Goal: Task Accomplishment & Management: Manage account settings

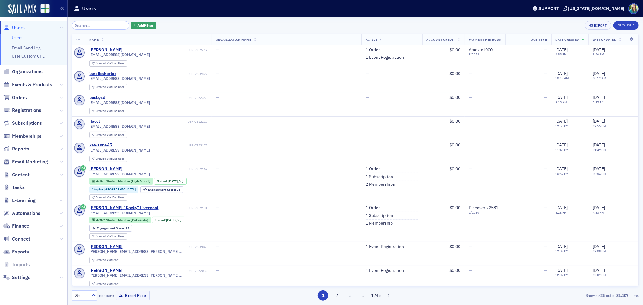
click at [59, 97] on icon at bounding box center [61, 98] width 4 height 4
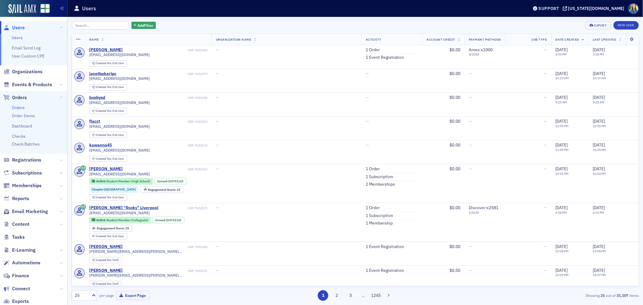
click at [20, 107] on link "Orders" at bounding box center [18, 107] width 13 height 5
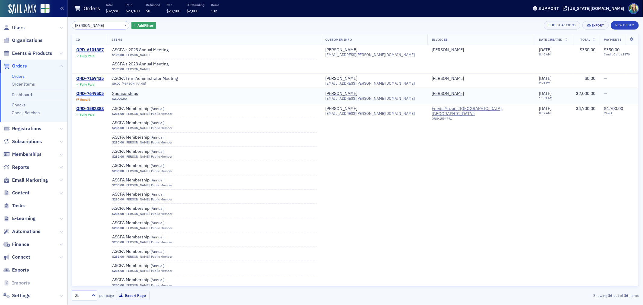
type input "Alene Robbins"
click at [86, 93] on div "ORD-7649505" at bounding box center [89, 93] width 27 height 5
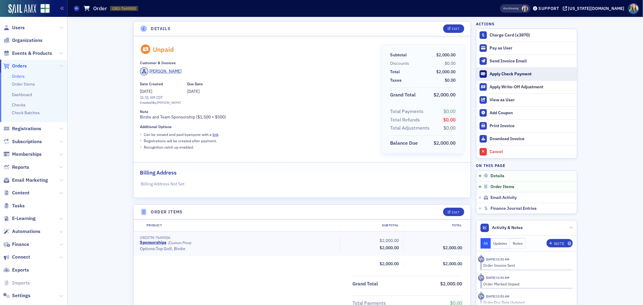
click at [510, 74] on div "Apply Check Payment" at bounding box center [531, 73] width 84 height 5
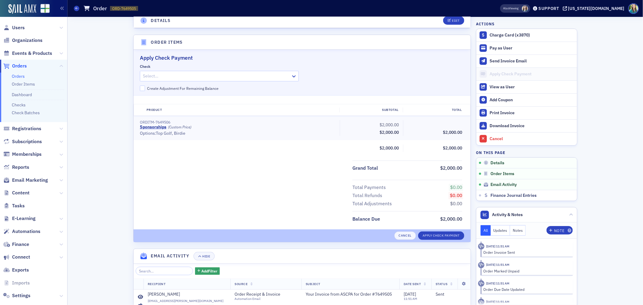
scroll to position [184, 0]
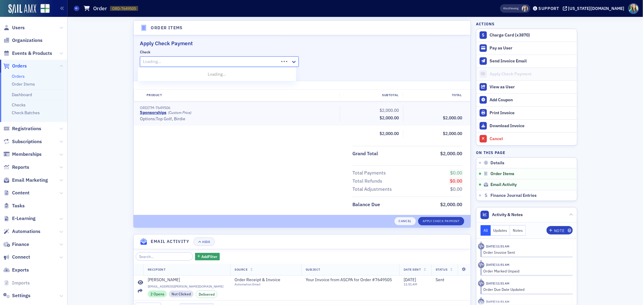
click at [182, 61] on div at bounding box center [210, 62] width 136 height 8
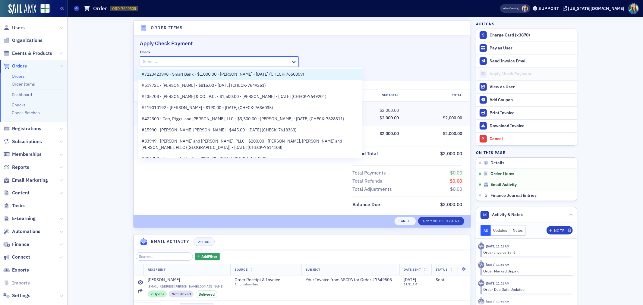
click at [92, 78] on div "Details Edit Unpaid Customer & Invoicee Alene Robbins Date Created 9/29/2025 11…" at bounding box center [355, 90] width 567 height 515
click at [206, 58] on div at bounding box center [216, 62] width 148 height 8
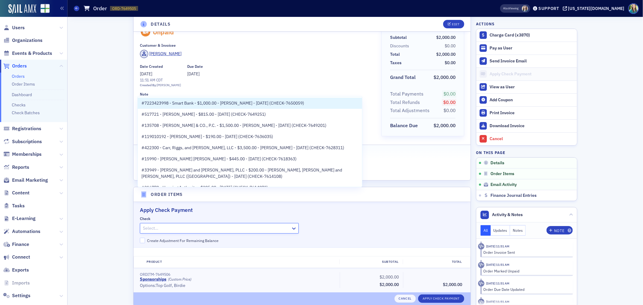
scroll to position [17, 0]
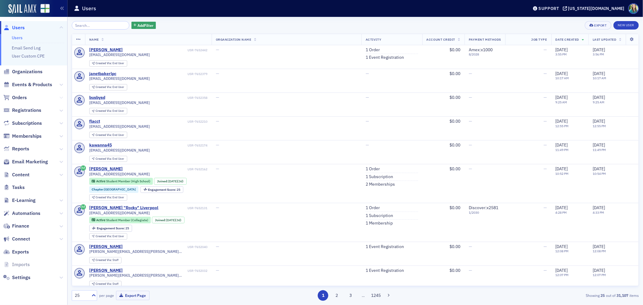
click at [59, 99] on icon at bounding box center [61, 98] width 4 height 4
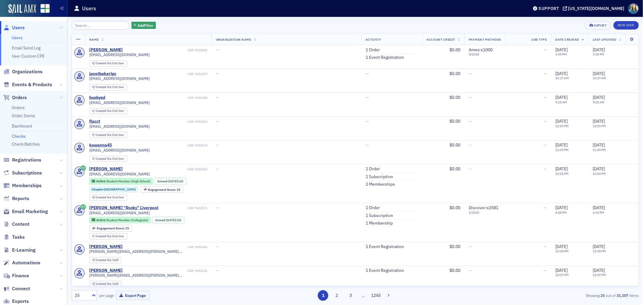
click at [19, 134] on link "Checks" at bounding box center [19, 135] width 14 height 5
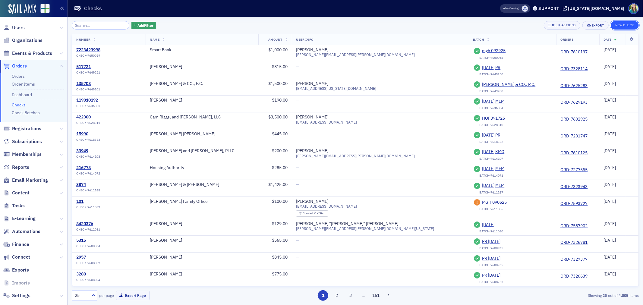
click at [615, 25] on button "New Check" at bounding box center [624, 25] width 28 height 8
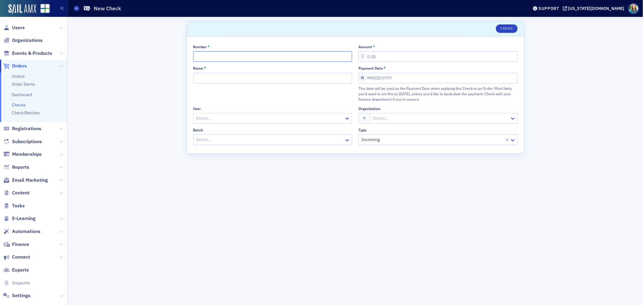
click at [271, 58] on input "Number *" at bounding box center [272, 56] width 159 height 11
type input "37718"
click at [374, 54] on input "Amount *" at bounding box center [437, 56] width 159 height 11
type input "2,000.00"
click at [233, 75] on input "Name *" at bounding box center [272, 78] width 159 height 11
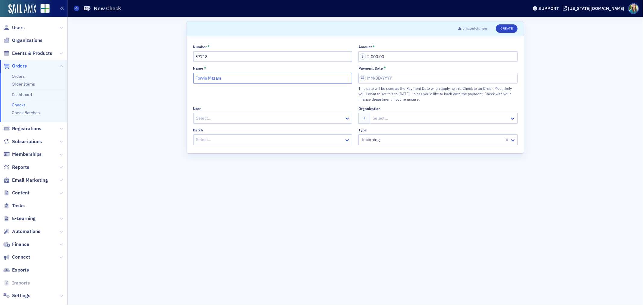
type input "Forvis Mazars"
click at [365, 78] on input "Payment Date *" at bounding box center [437, 78] width 159 height 11
select select "9"
select select "2025"
click at [372, 128] on div "6" at bounding box center [372, 130] width 7 height 7
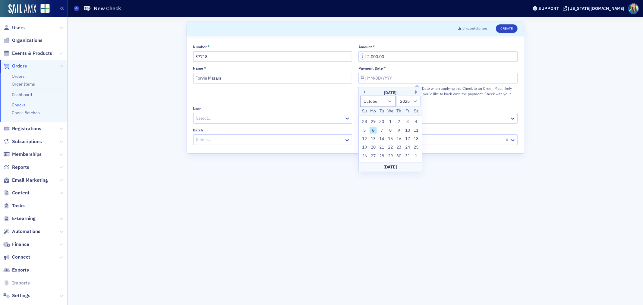
type input "10/06/2025"
click at [230, 119] on div at bounding box center [270, 119] width 148 height 8
type input "Alene"
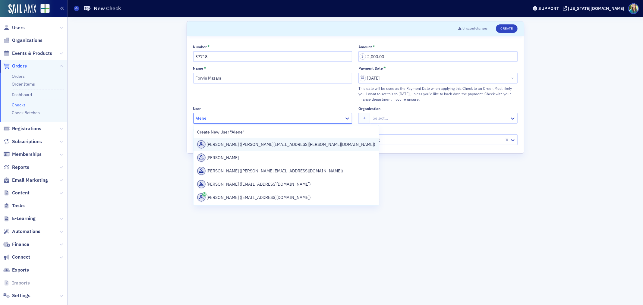
click at [265, 143] on div "Alene Robbins (alene.robbins@us.forvismazars.com)" at bounding box center [286, 144] width 178 height 8
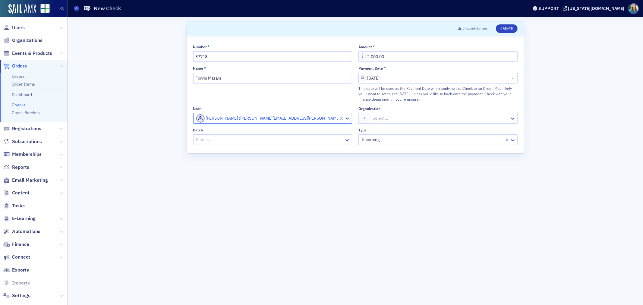
click at [215, 139] on div at bounding box center [270, 140] width 148 height 8
click at [231, 156] on span "Create New batch "HF"" at bounding box center [219, 154] width 44 height 6
type input "HF"
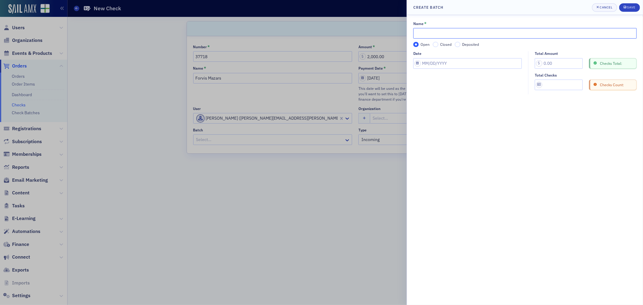
click at [436, 31] on input "Name *" at bounding box center [524, 33] width 223 height 11
type input "HF1062025"
click at [550, 65] on input "Total Amount" at bounding box center [559, 63] width 48 height 11
type input "2,000.00"
click at [470, 61] on input "Date" at bounding box center [467, 63] width 108 height 11
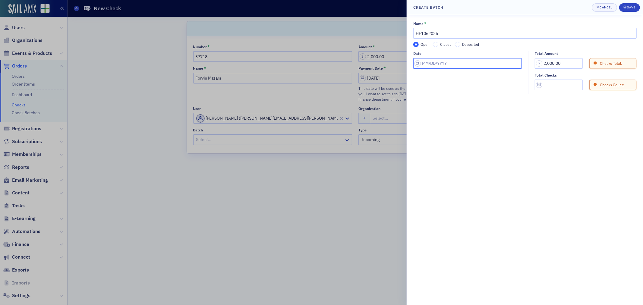
select select "9"
select select "2025"
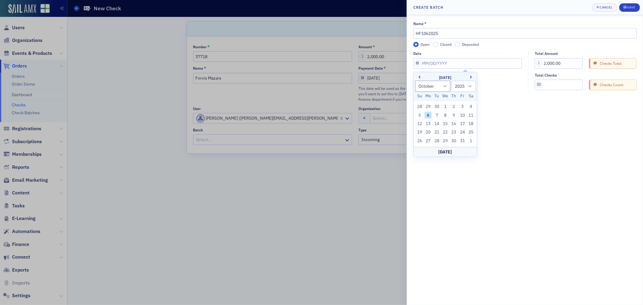
click at [426, 111] on div "5 6 7 8 9 10 11" at bounding box center [445, 115] width 60 height 8
click at [429, 115] on div "6" at bounding box center [427, 114] width 7 height 7
type input "10/06/2025"
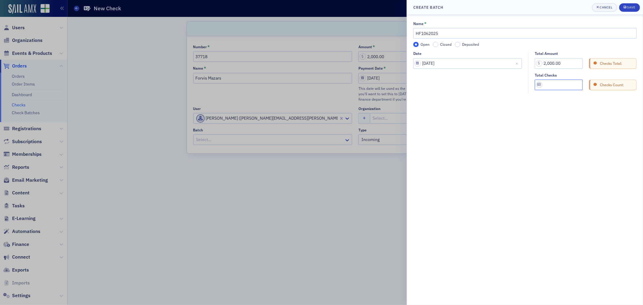
click at [552, 86] on input "Total Checks" at bounding box center [559, 85] width 48 height 11
type input "1"
click at [628, 6] on div "Save" at bounding box center [631, 7] width 8 height 3
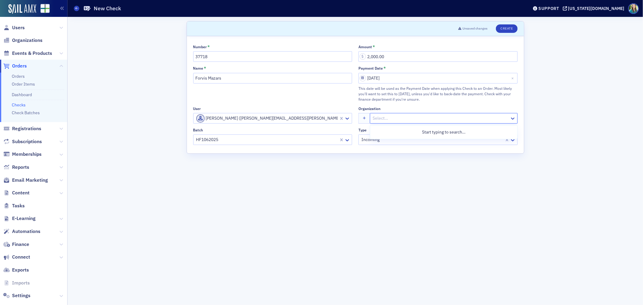
click at [382, 121] on div at bounding box center [440, 119] width 137 height 8
click at [568, 125] on div "Scroll to Unsaved changes Create Number * 37718 Amount * 2,000.00 Name * Forvis…" at bounding box center [355, 161] width 567 height 288
click at [513, 31] on button "Create" at bounding box center [506, 28] width 21 height 8
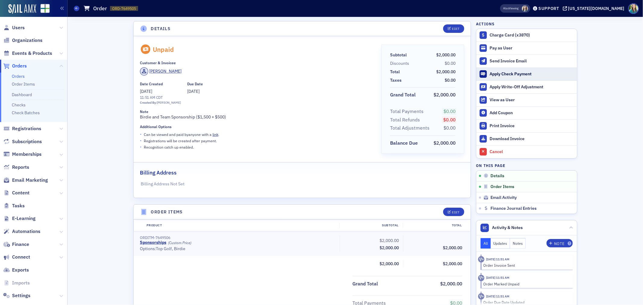
click at [516, 76] on div "Apply Check Payment" at bounding box center [531, 73] width 84 height 5
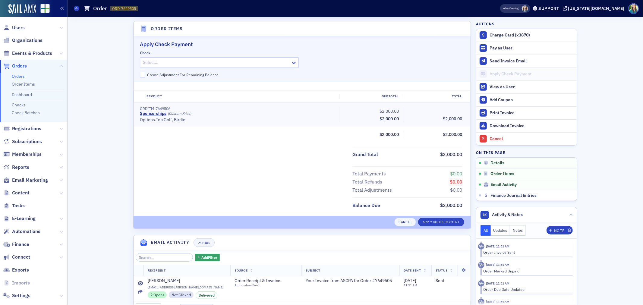
scroll to position [184, 0]
click at [229, 64] on div at bounding box center [210, 62] width 136 height 8
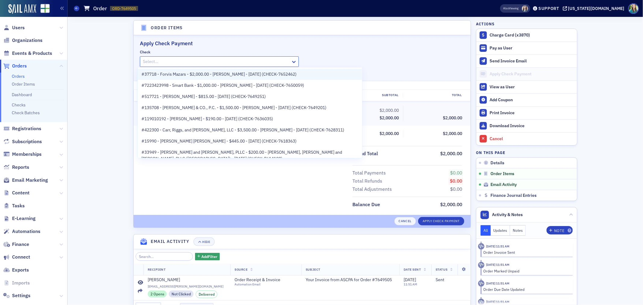
click at [231, 72] on span "#37718 - Forvis Mazars - $2,000.00 - Alene Robbins - 10/6/2025 (CHECK-7652462)" at bounding box center [218, 74] width 155 height 6
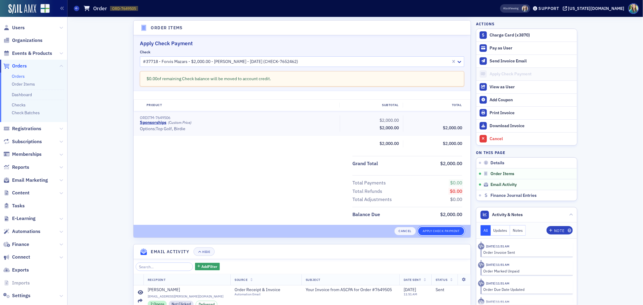
click at [435, 230] on button "Apply Check Payment" at bounding box center [441, 231] width 46 height 8
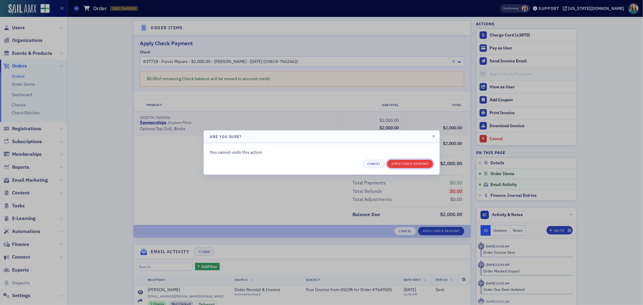
click at [415, 164] on button "Apply Check Payment" at bounding box center [410, 164] width 46 height 8
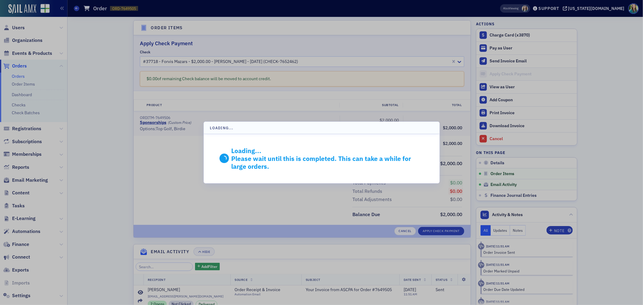
scroll to position [158, 0]
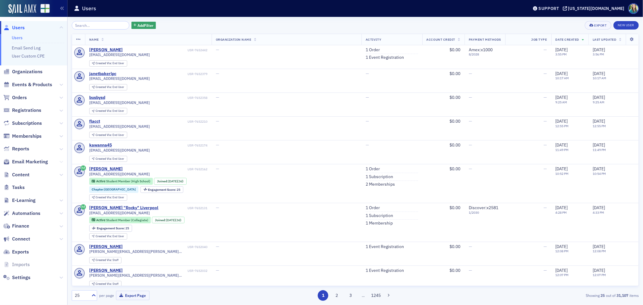
click at [61, 161] on icon at bounding box center [61, 162] width 4 height 4
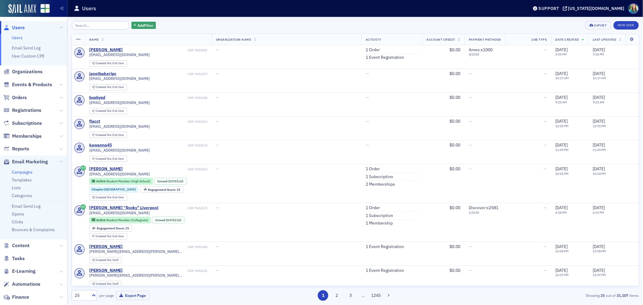
click at [28, 171] on link "Campaigns" at bounding box center [22, 171] width 21 height 5
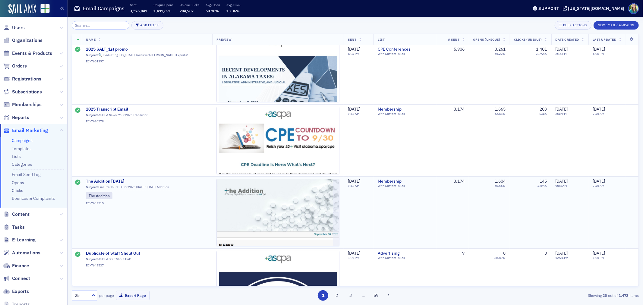
scroll to position [100, 0]
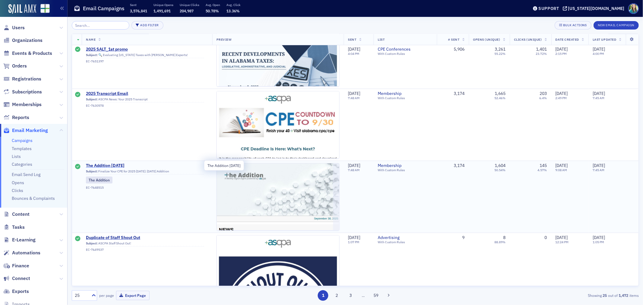
click at [118, 166] on span "The Addition [DATE]" at bounding box center [145, 165] width 118 height 5
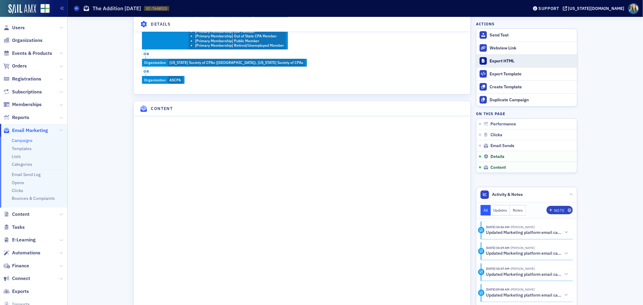
scroll to position [770, 0]
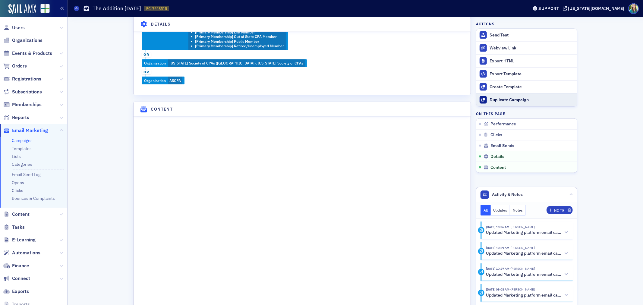
click at [518, 101] on div "Duplicate Campaign" at bounding box center [531, 99] width 84 height 5
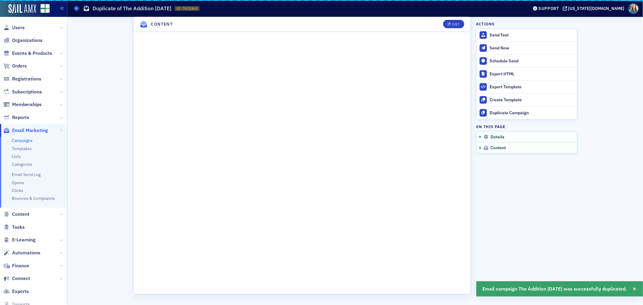
scroll to position [233, 0]
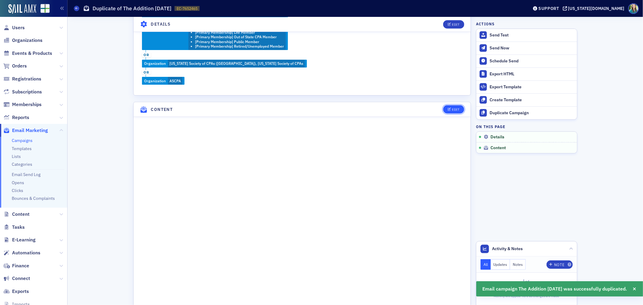
click at [457, 108] on div "Edit" at bounding box center [456, 109] width 8 height 3
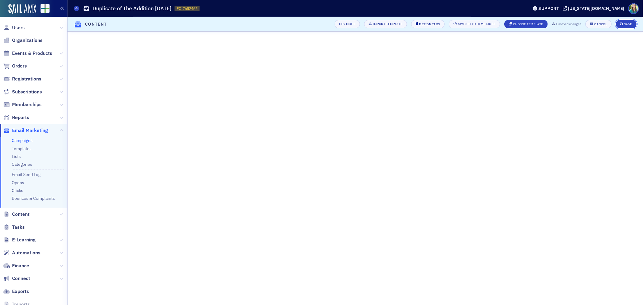
drag, startPoint x: 623, startPoint y: 26, endPoint x: 623, endPoint y: 29, distance: 3.6
click at [623, 26] on button "Save" at bounding box center [626, 24] width 21 height 8
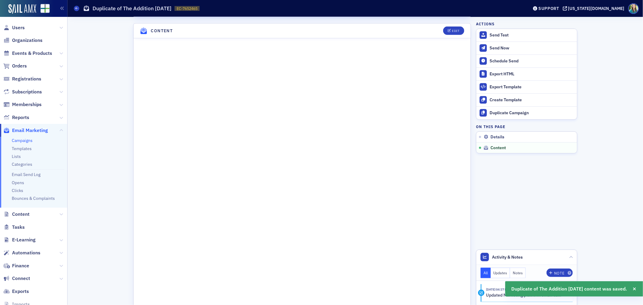
scroll to position [315, 0]
click at [452, 28] on div "Edit" at bounding box center [456, 27] width 8 height 3
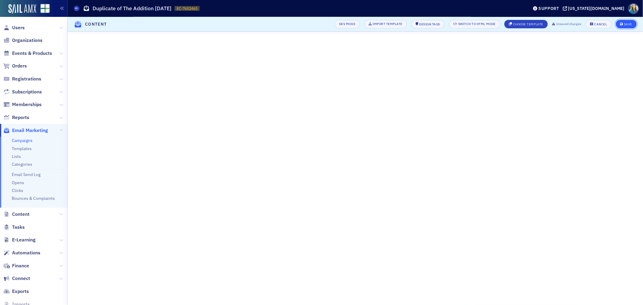
click at [624, 23] on div "Save" at bounding box center [628, 24] width 8 height 3
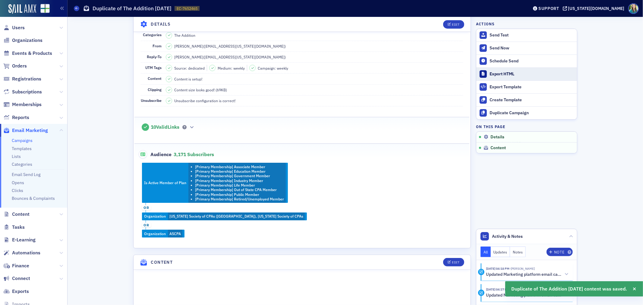
scroll to position [0, 0]
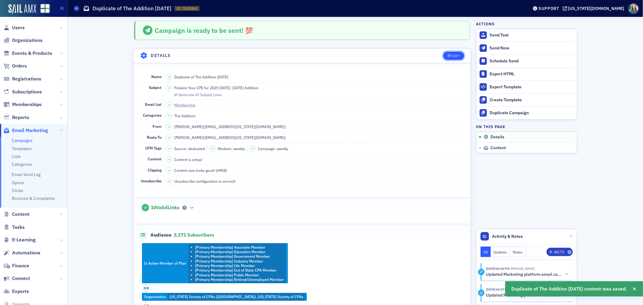
click at [451, 52] on button "Edit" at bounding box center [453, 56] width 21 height 8
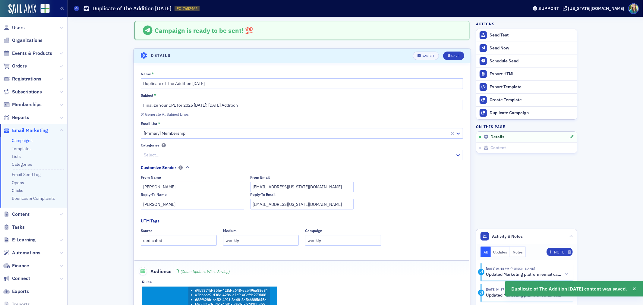
scroll to position [28, 0]
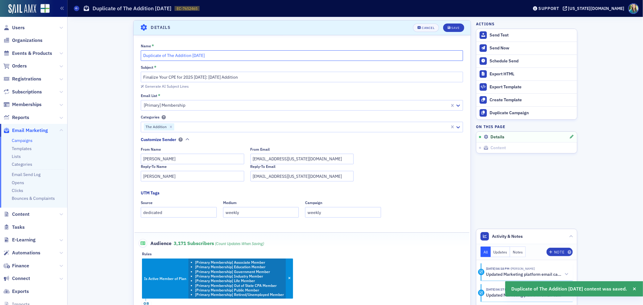
drag, startPoint x: 163, startPoint y: 55, endPoint x: 116, endPoint y: 55, distance: 47.0
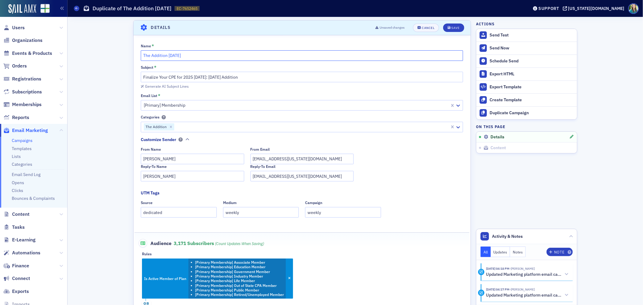
click at [168, 55] on input "The Addition 9.30.25" at bounding box center [302, 55] width 322 height 11
click at [177, 55] on input "The Addition 10.30.25" at bounding box center [302, 55] width 322 height 11
type input "The Addition 10.6.25"
click at [207, 78] on input "Finalize Your CPE for 2025 Today: 9.30.25 Addition" at bounding box center [302, 77] width 322 height 11
click at [216, 77] on input "Finalize Your CPE for 2025 Today: 10.30.25 Addition" at bounding box center [302, 77] width 322 height 11
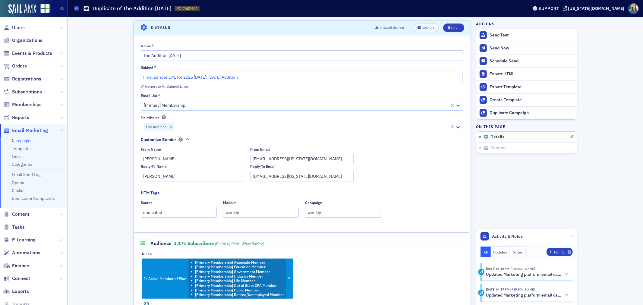
drag, startPoint x: 204, startPoint y: 78, endPoint x: 122, endPoint y: 69, distance: 82.7
click at [183, 88] on div "Generate AI Subject Lines" at bounding box center [167, 86] width 44 height 3
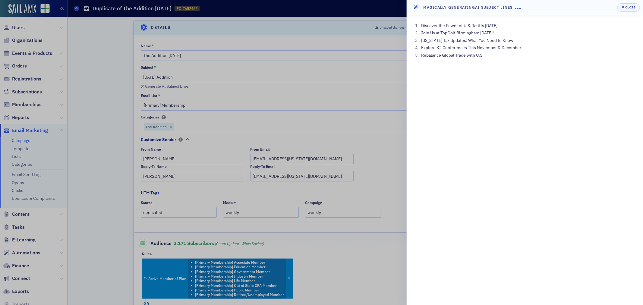
drag, startPoint x: 501, startPoint y: 33, endPoint x: 422, endPoint y: 31, distance: 79.3
click at [422, 31] on li "Join Us at TopGolf Birmingham Nov 5th!" at bounding box center [527, 33] width 217 height 6
copy li "Join Us at TopGolf Birmingham Nov 5th!"
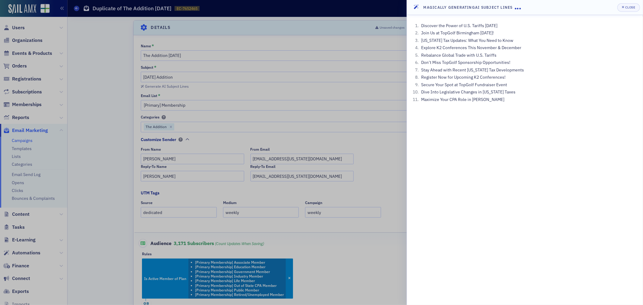
click at [195, 94] on div at bounding box center [321, 152] width 643 height 305
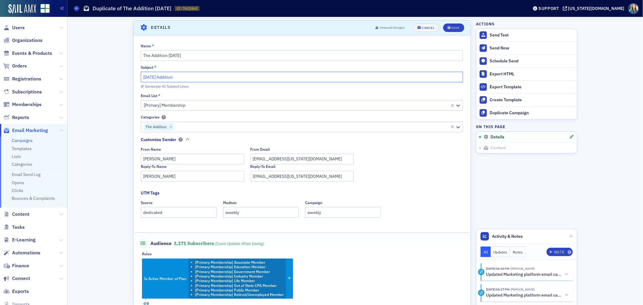
click at [141, 76] on input "10.6.25 Addition" at bounding box center [302, 77] width 322 height 11
paste input "Join Us at TopGolf Birmingham Nov 5th!"
type input "Join Us at TopGolf Birmingham Nov 5th! 10.6.25 Addition"
click at [296, 92] on div "Name * The Addition 10.6.25 Subject * Join Us at TopGolf Birmingham Nov 5th! 10…" at bounding box center [301, 194] width 337 height 300
click at [454, 31] on button "Save" at bounding box center [453, 28] width 21 height 8
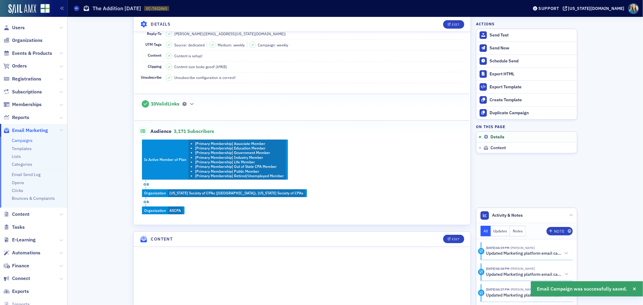
scroll to position [0, 0]
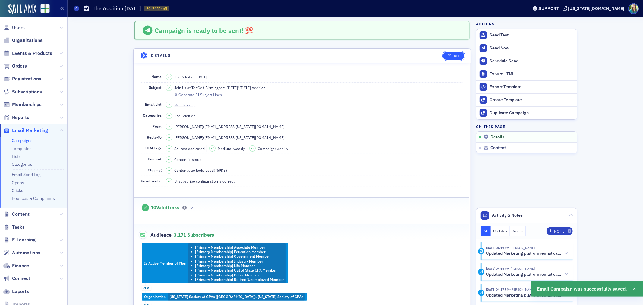
click at [443, 53] on button "Edit" at bounding box center [453, 56] width 21 height 8
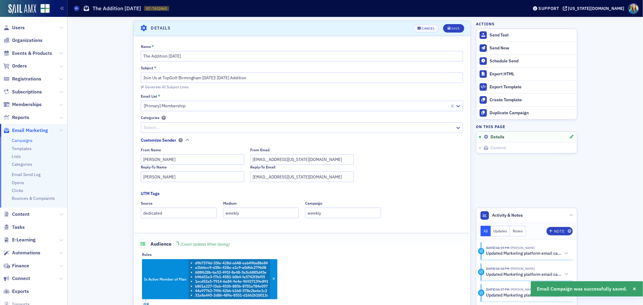
scroll to position [28, 0]
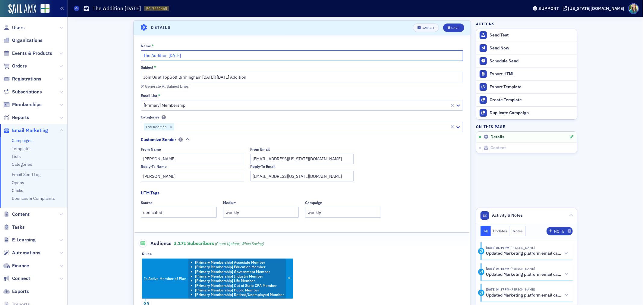
click at [175, 58] on input "The Addition 10.6.25" at bounding box center [302, 55] width 322 height 11
type input "The Addition 10.7.25"
click at [225, 79] on input "Join Us at TopGolf Birmingham Nov 5th! 10.6.25 Addition" at bounding box center [302, 77] width 322 height 11
type input "Join Us at TopGolf Birmingham Nov 5th! 10.7.25 Addition"
click at [455, 30] on button "Save" at bounding box center [453, 28] width 21 height 8
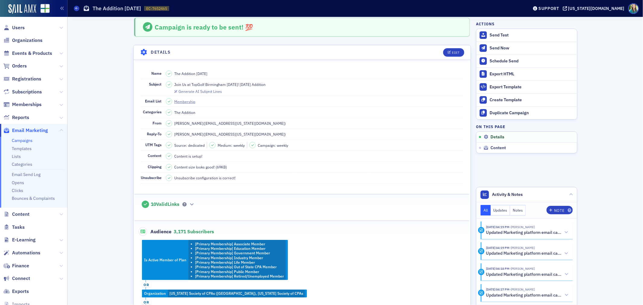
scroll to position [0, 0]
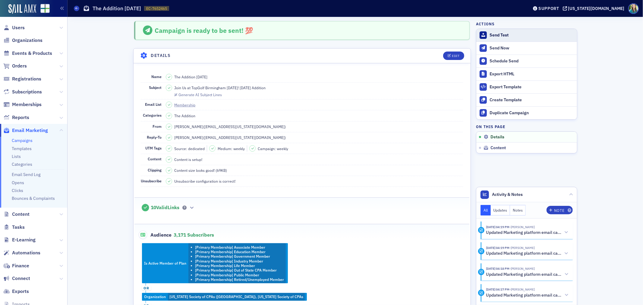
click at [498, 37] on div "Send Test" at bounding box center [531, 35] width 84 height 5
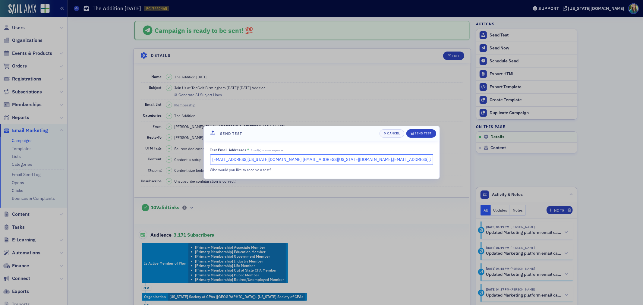
drag, startPoint x: 302, startPoint y: 161, endPoint x: 259, endPoint y: 160, distance: 42.8
click at [259, 160] on input "hoglesby@alabama.cpa,slowery@alabama.cpa,mhughes@alabama.cpa" at bounding box center [321, 159] width 223 height 11
type input "hoglesby@alabama.cpa,mhughes@alabama.cpa"
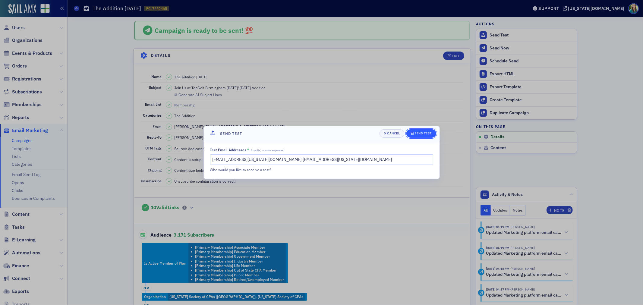
click at [428, 135] on div "Send Test" at bounding box center [422, 133] width 17 height 3
